Goal: Task Accomplishment & Management: Use online tool/utility

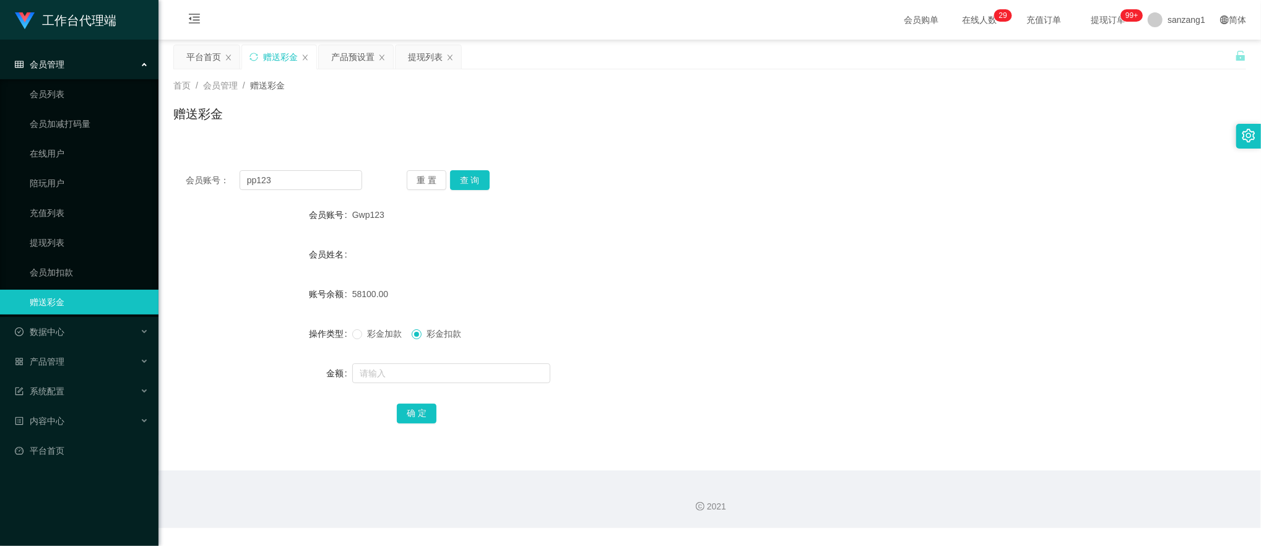
type input "pp123"
drag, startPoint x: 0, startPoint y: 0, endPoint x: 462, endPoint y: 176, distance: 494.5
click at [462, 176] on button "查 询" at bounding box center [470, 180] width 40 height 20
click at [372, 333] on span "彩金加款" at bounding box center [384, 334] width 45 height 10
click at [378, 370] on input "text" at bounding box center [451, 374] width 198 height 20
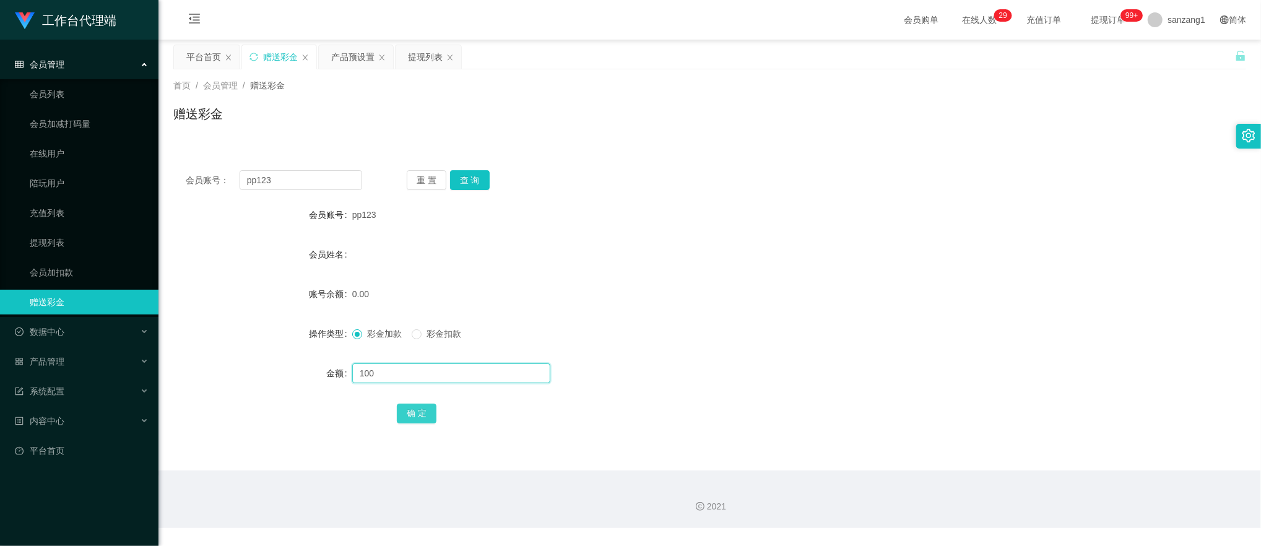
type input "100"
drag, startPoint x: 422, startPoint y: 412, endPoint x: 409, endPoint y: 442, distance: 31.9
click at [409, 442] on div "会员账号： pp123 重 置 查 询 会员账号 pp123 会员姓名 账号余额 0.00 操作类型 彩金加款 彩金扣款 金额 100 确 定" at bounding box center [709, 305] width 1073 height 295
click at [431, 405] on button "确 定" at bounding box center [417, 414] width 40 height 20
click at [345, 59] on div "产品预设置" at bounding box center [352, 57] width 43 height 24
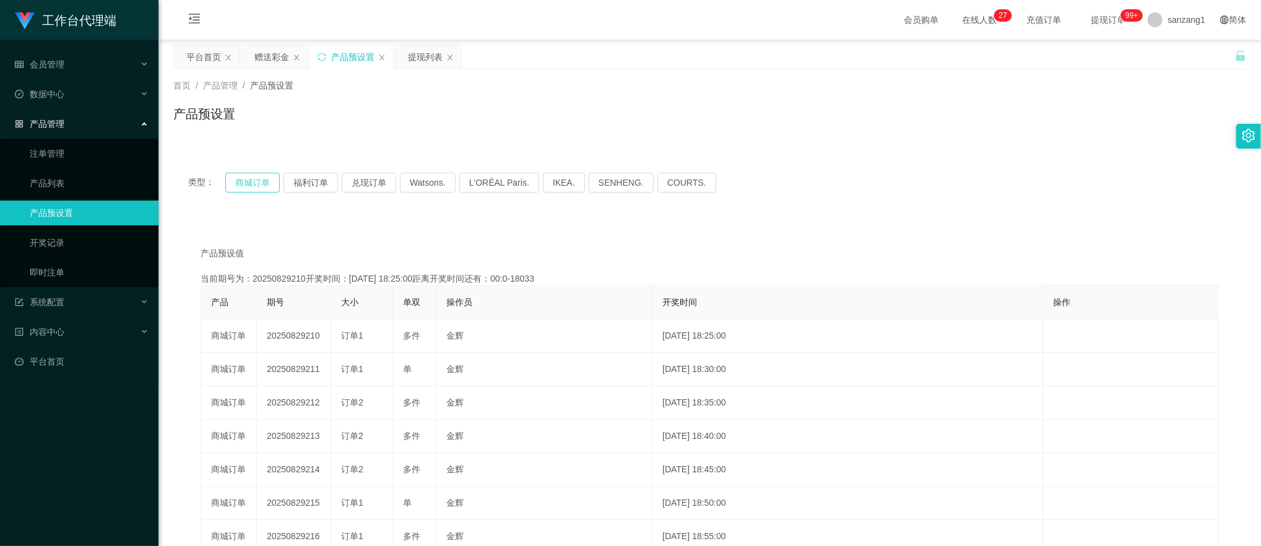
click at [258, 177] on button "商城订单" at bounding box center [252, 183] width 54 height 20
click at [278, 53] on div "赠送彩金" at bounding box center [272, 57] width 35 height 24
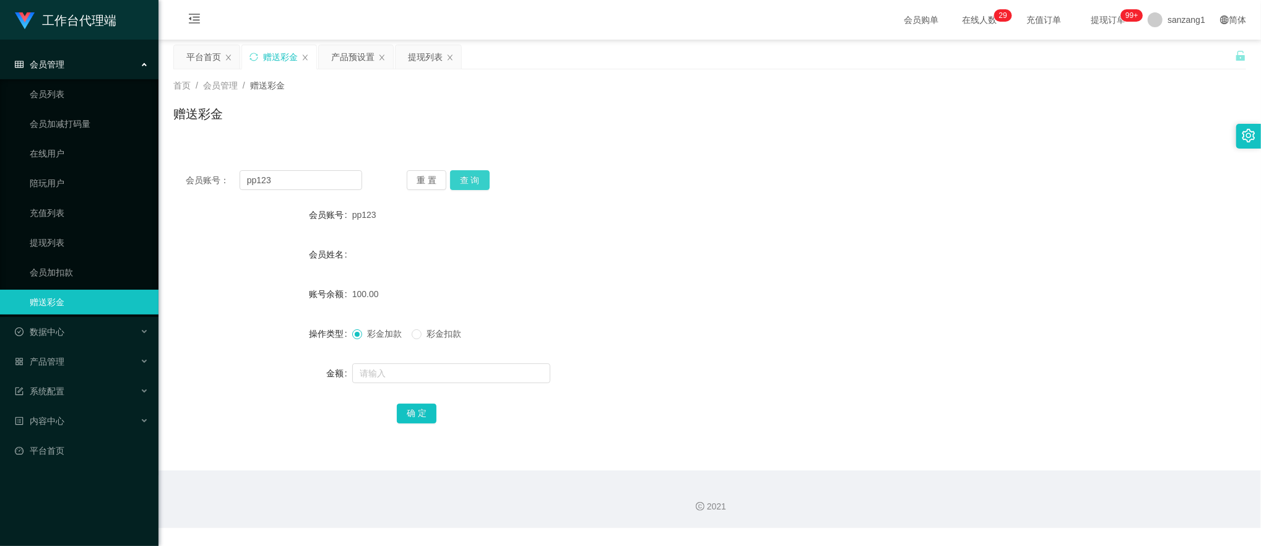
click at [469, 176] on button "查 询" at bounding box center [470, 180] width 40 height 20
click at [469, 176] on button "查 询" at bounding box center [476, 180] width 53 height 20
click at [406, 412] on button "确 定" at bounding box center [417, 414] width 40 height 20
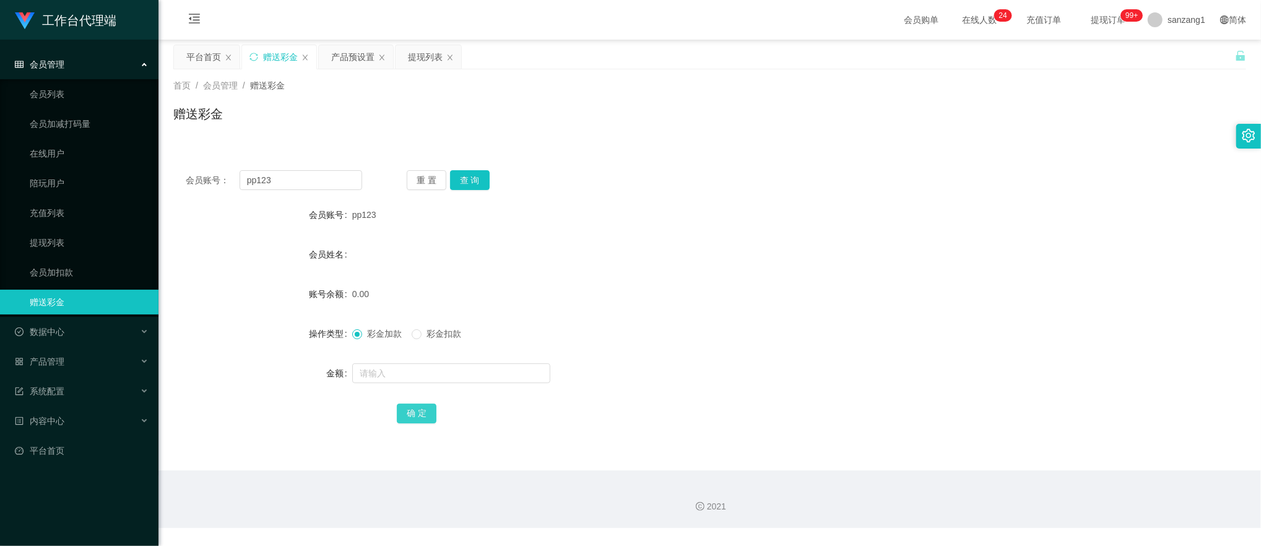
click at [419, 407] on button "确 定" at bounding box center [417, 414] width 40 height 20
click at [473, 171] on button "查 询" at bounding box center [470, 180] width 40 height 20
click at [424, 336] on span "彩金扣款" at bounding box center [444, 334] width 45 height 10
click at [370, 377] on input "text" at bounding box center [451, 374] width 198 height 20
type input "50"
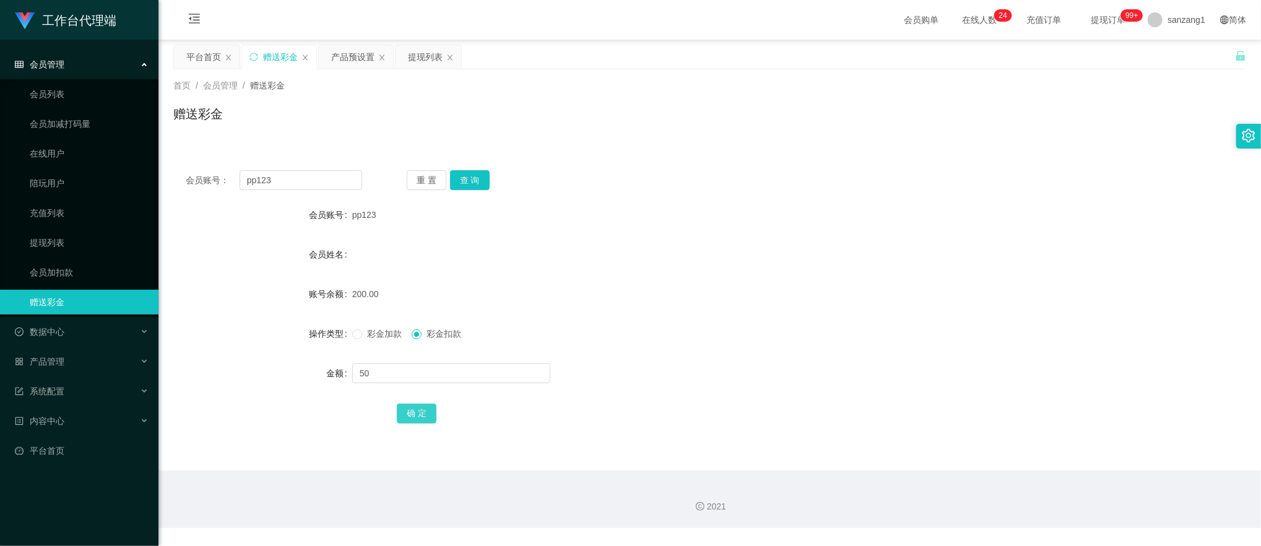
click at [435, 416] on button "确 定" at bounding box center [417, 414] width 40 height 20
click at [393, 372] on input "text" at bounding box center [451, 374] width 198 height 20
type input "150"
click at [409, 419] on button "确 定" at bounding box center [417, 414] width 40 height 20
